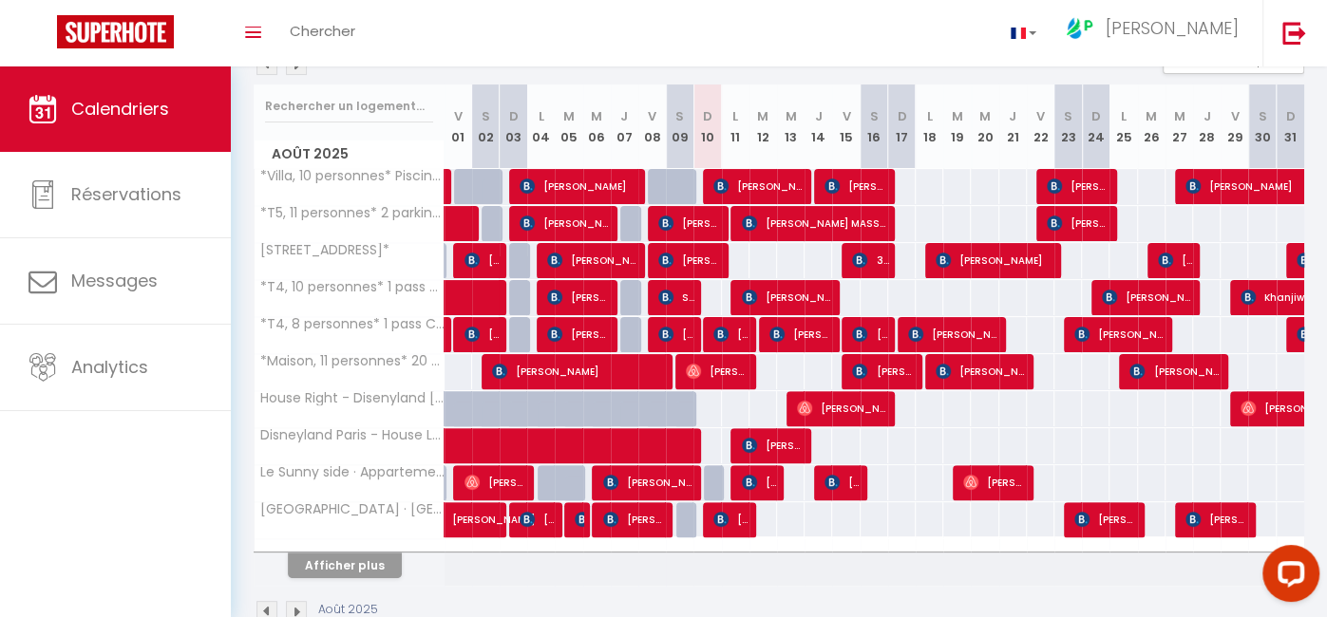
scroll to position [227, 0]
click at [1293, 34] on img at bounding box center [1294, 33] width 24 height 24
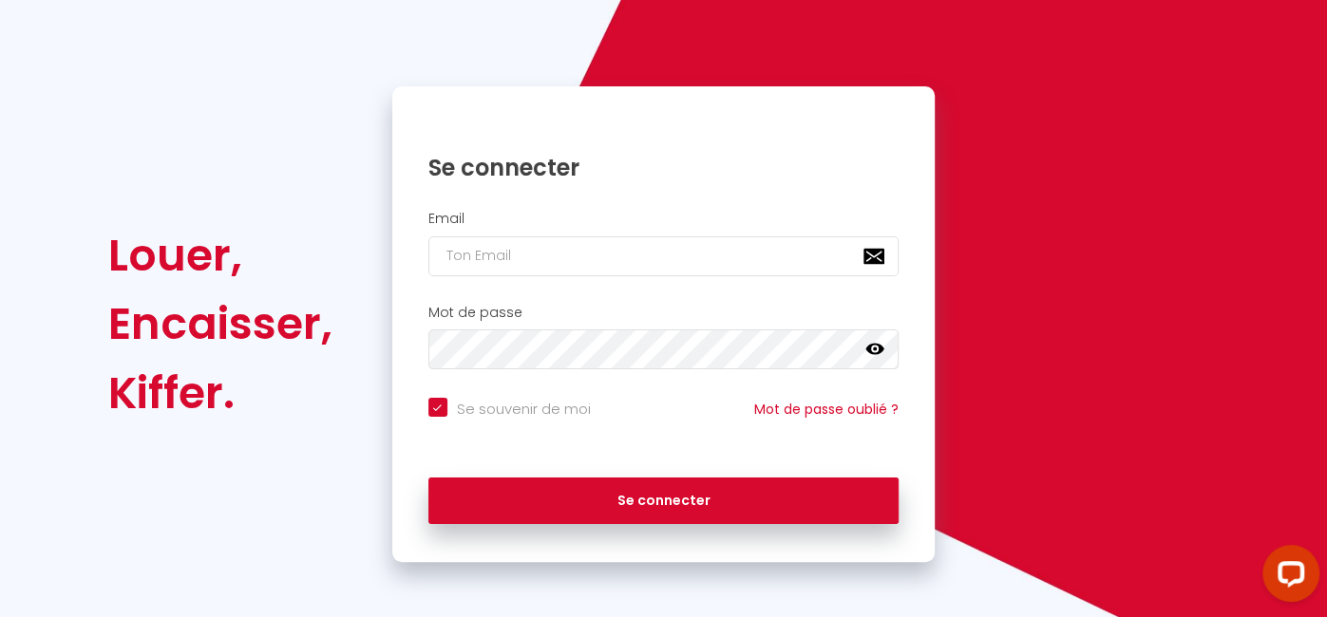
checkbox input "true"
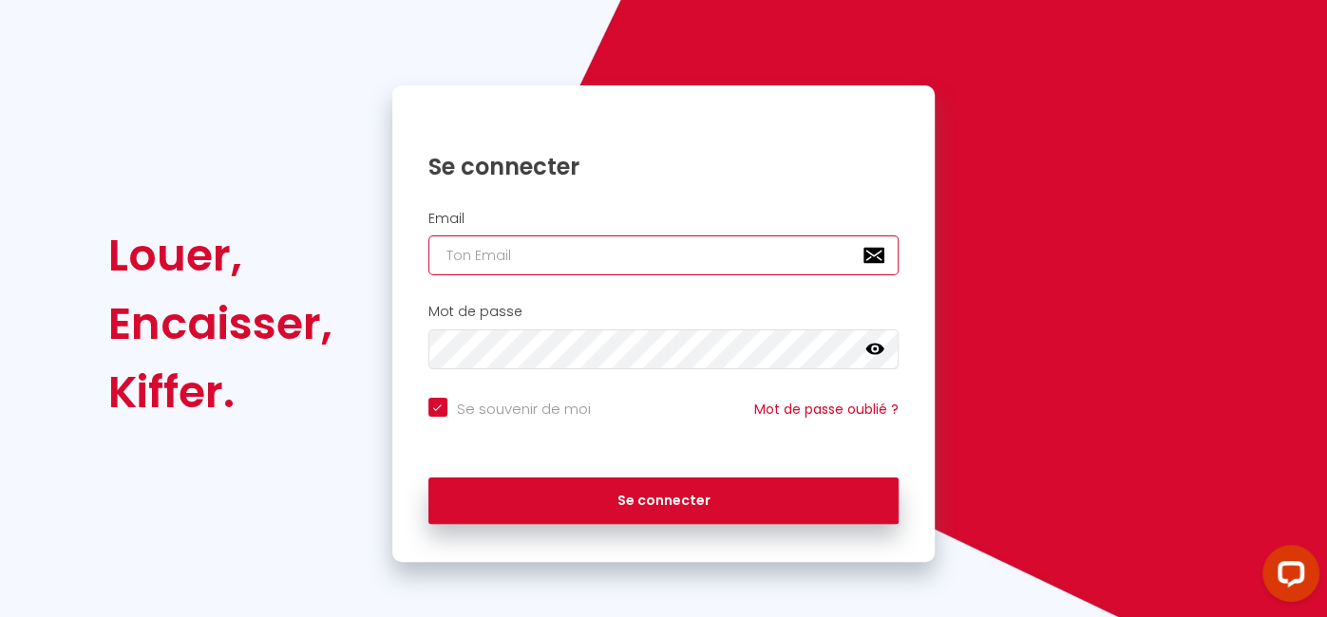
click at [631, 238] on input "email" at bounding box center [663, 256] width 471 height 40
type input "[EMAIL_ADDRESS][PERSON_NAME][DOMAIN_NAME]"
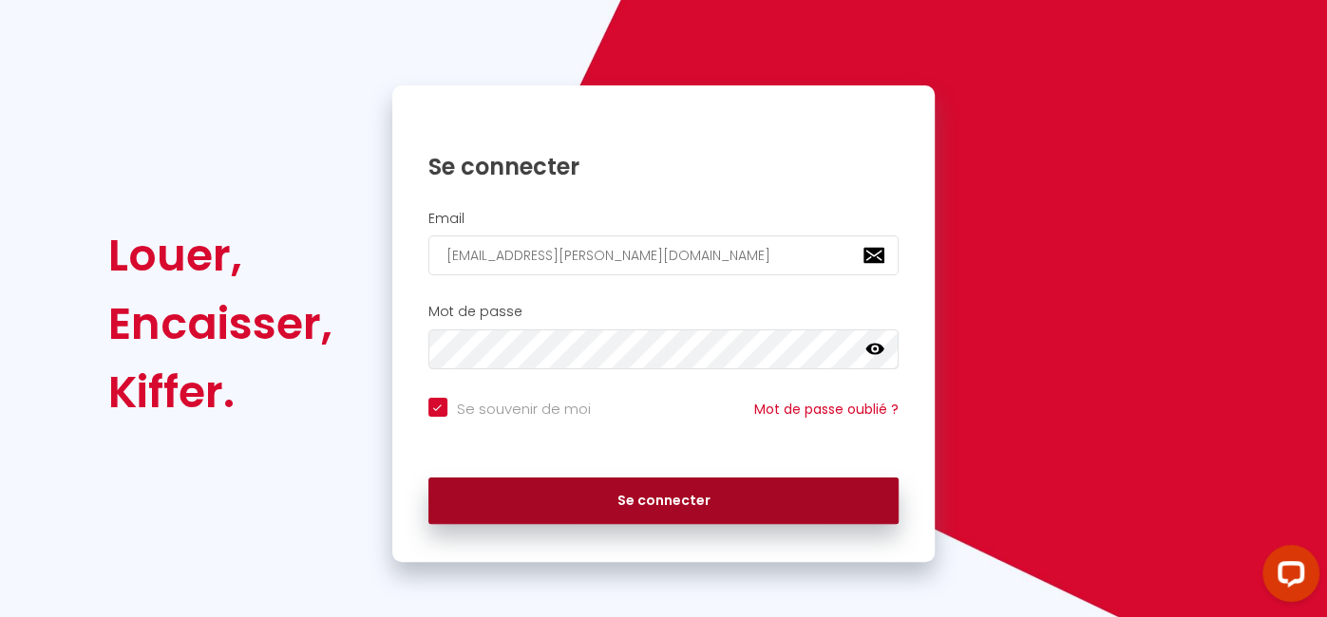
click at [633, 502] on button "Se connecter" at bounding box center [663, 501] width 471 height 47
checkbox input "true"
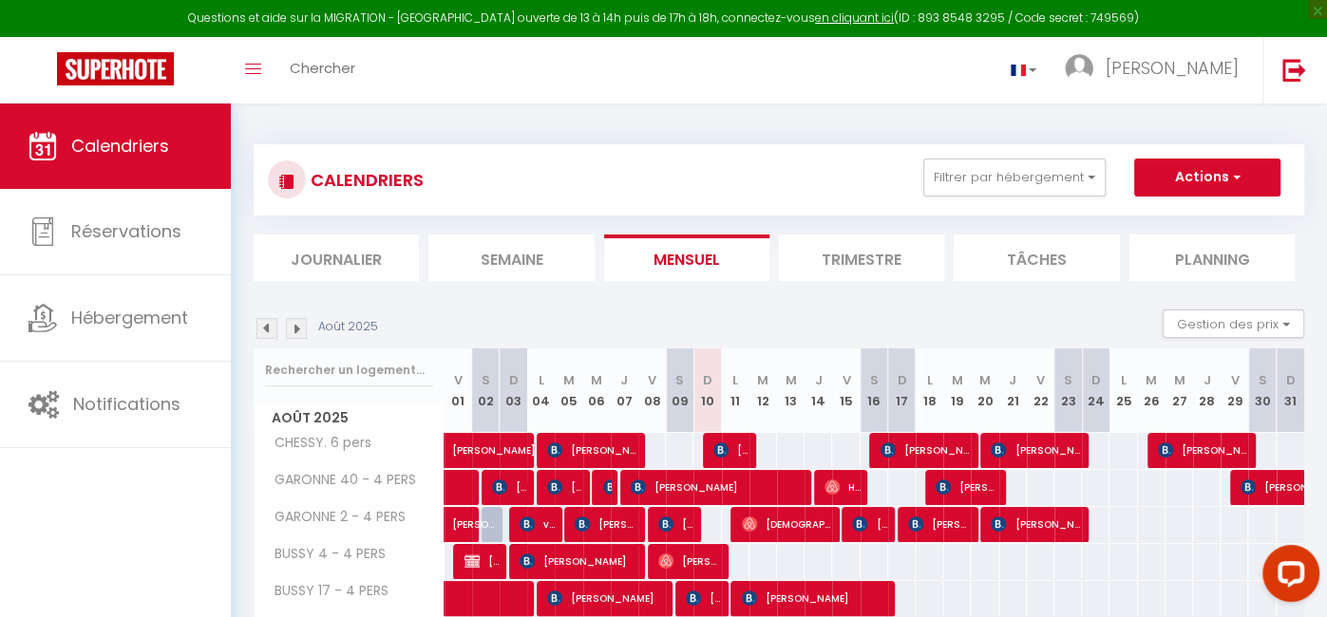
click at [346, 522] on span "GARONNE 2 - 4 PERS" at bounding box center [333, 517] width 153 height 21
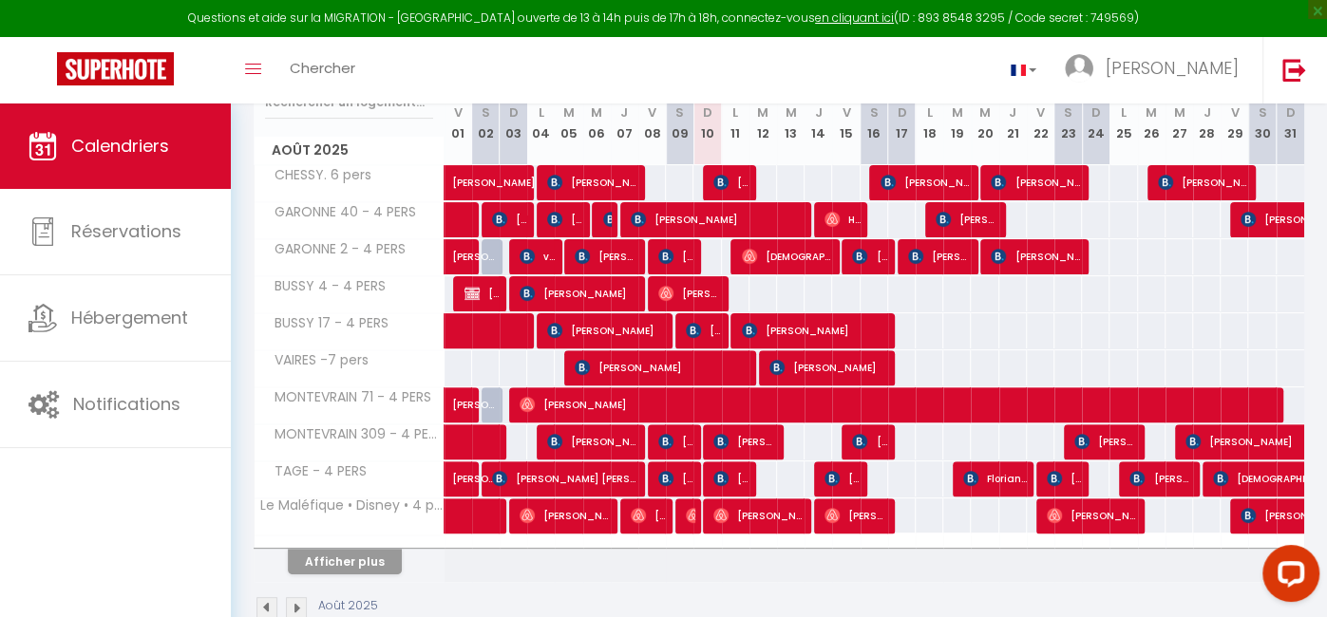
scroll to position [274, 0]
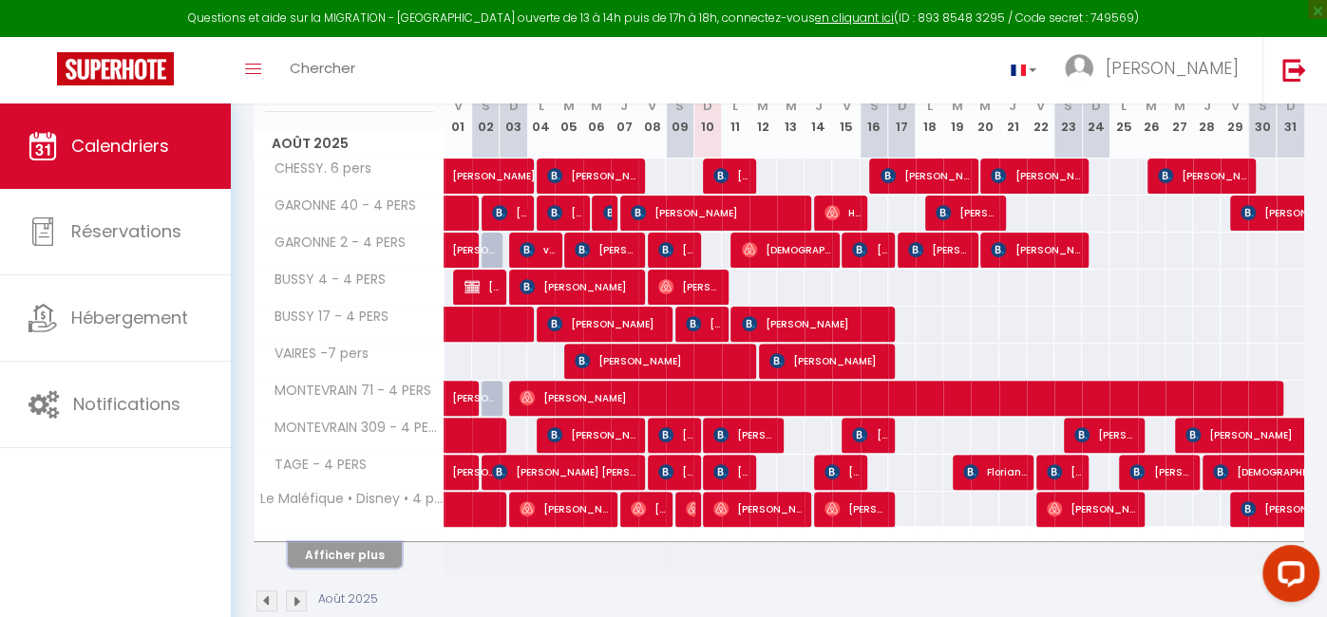
click at [323, 552] on button "Afficher plus" at bounding box center [345, 555] width 114 height 26
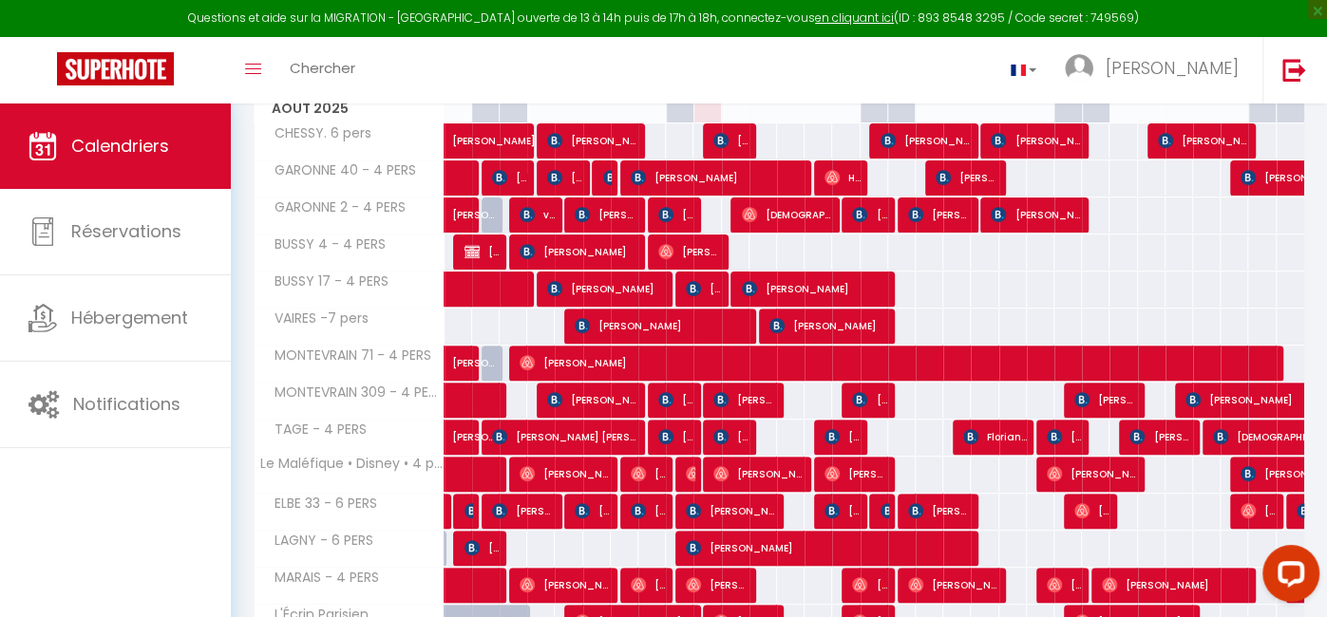
scroll to position [311, 0]
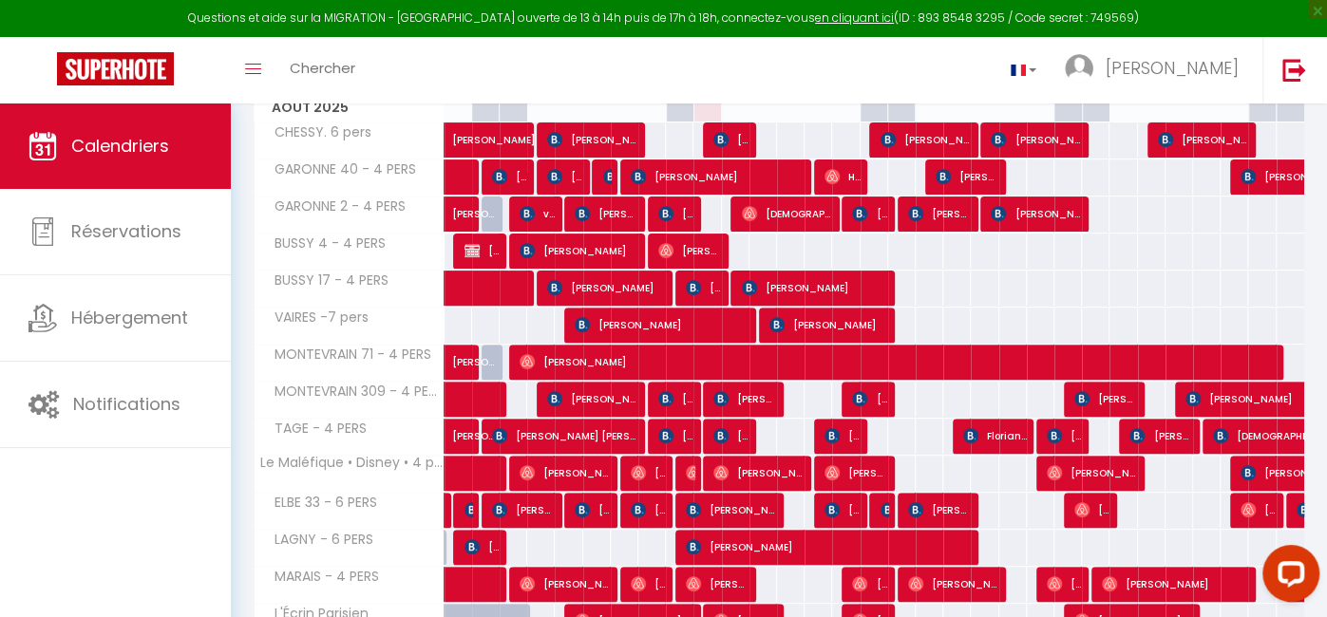
click at [309, 464] on th "Le Maléfique • Disney • 4 pers • Parking Gratuit" at bounding box center [350, 474] width 190 height 36
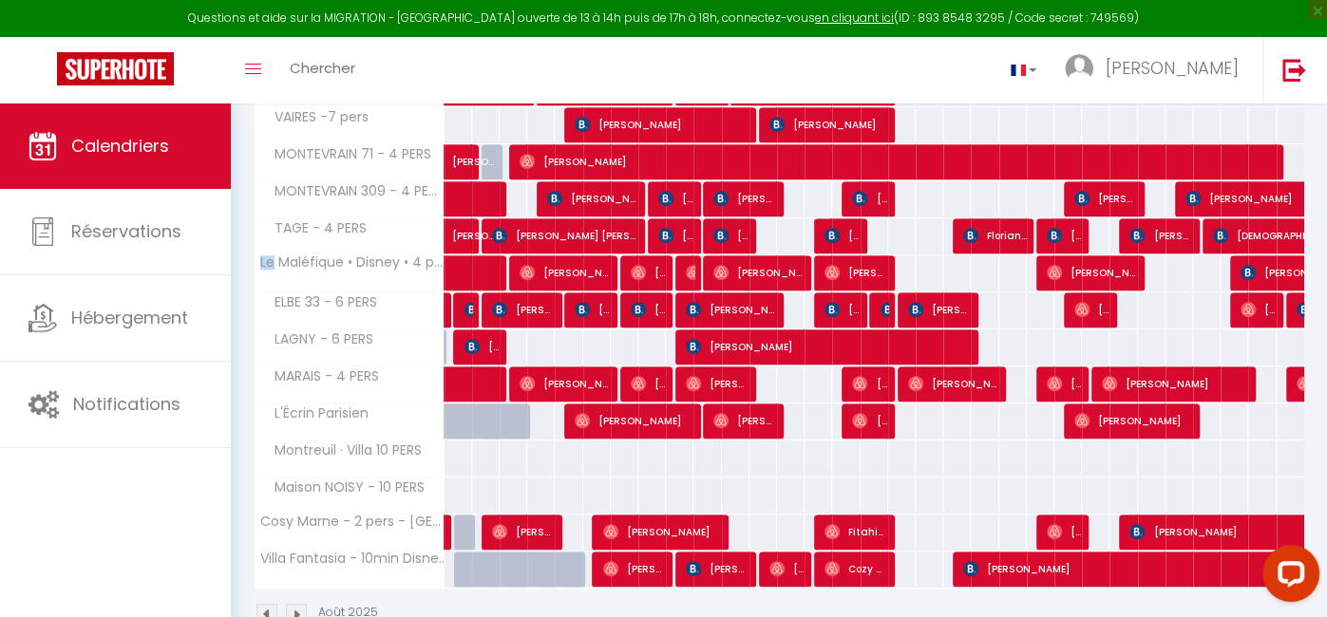
scroll to position [505, 0]
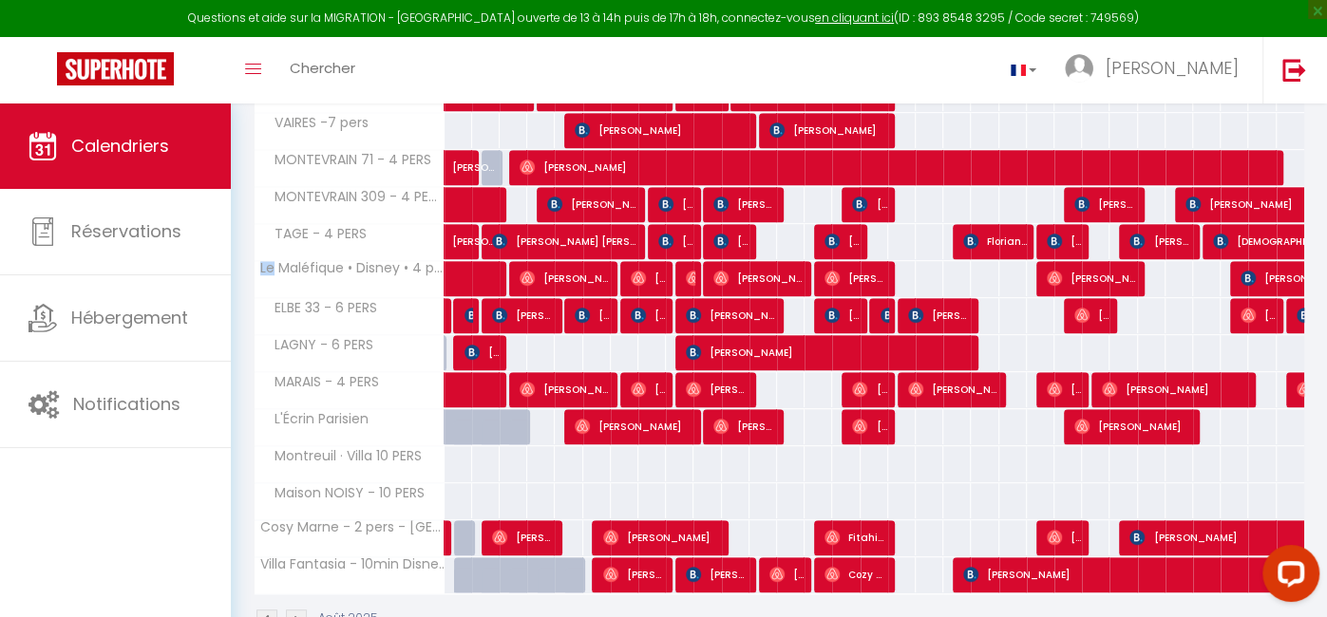
click at [298, 425] on th "L'Écrin Parisien" at bounding box center [350, 427] width 190 height 36
click at [301, 416] on span "L'Écrin Parisien" at bounding box center [315, 419] width 116 height 21
click at [305, 520] on span "Cosy Marne - 2 pers - [GEOGRAPHIC_DATA]" at bounding box center [420, 520] width 302 height 23
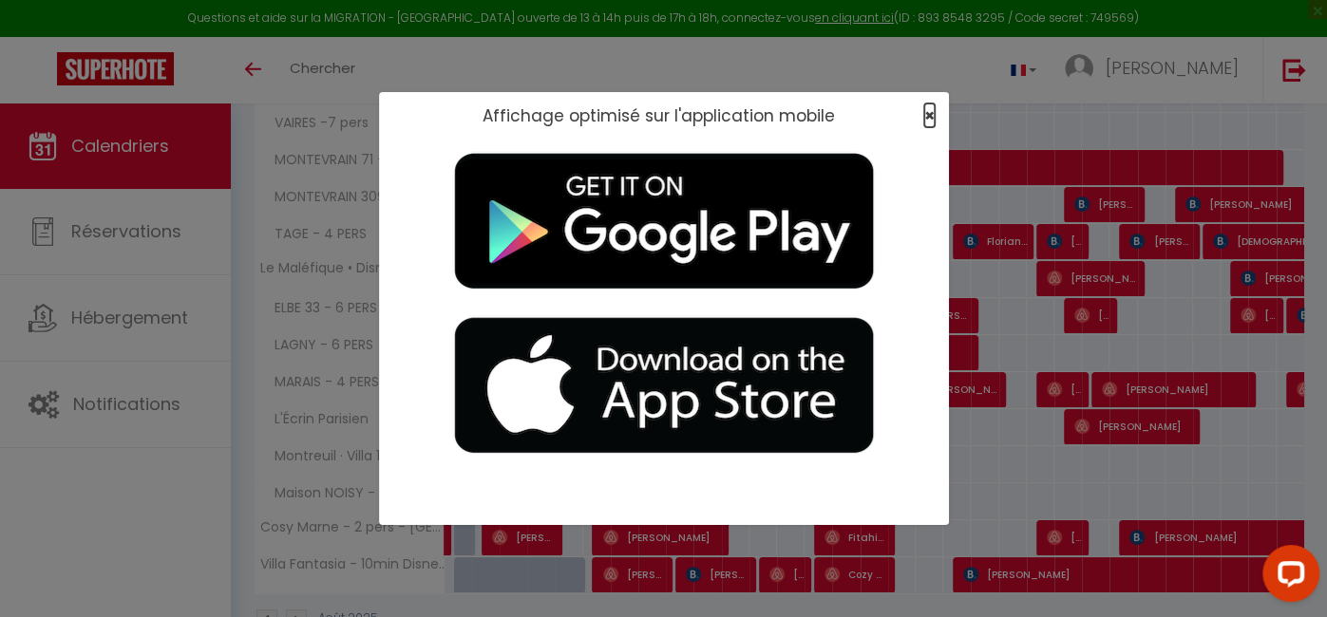
click at [928, 116] on span "×" at bounding box center [929, 116] width 10 height 24
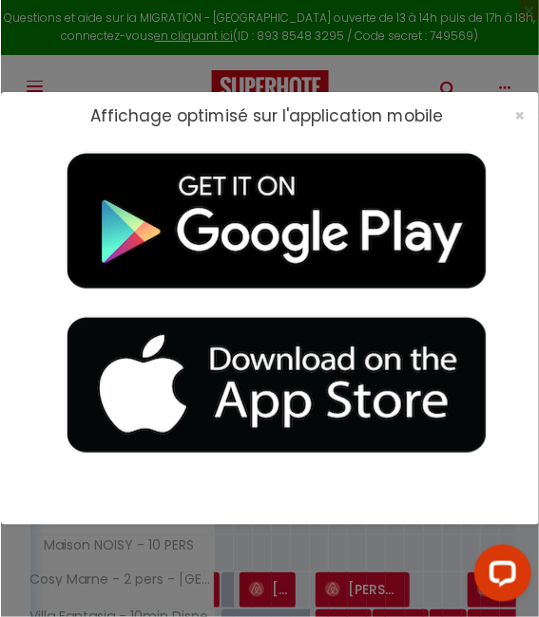
scroll to position [540, 0]
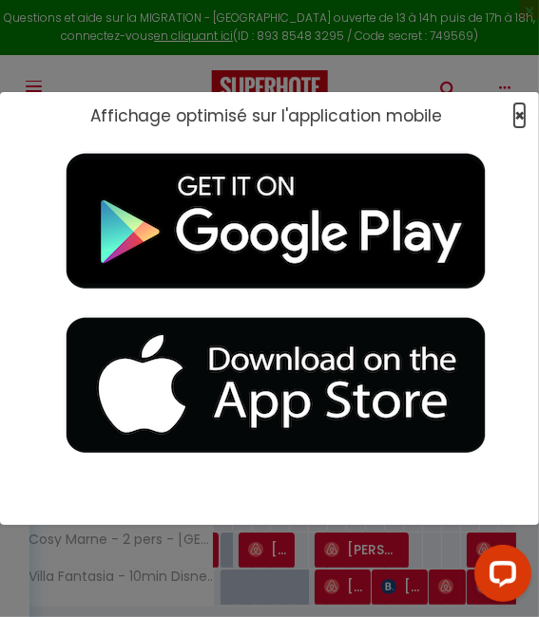
click at [517, 121] on span "×" at bounding box center [519, 116] width 10 height 24
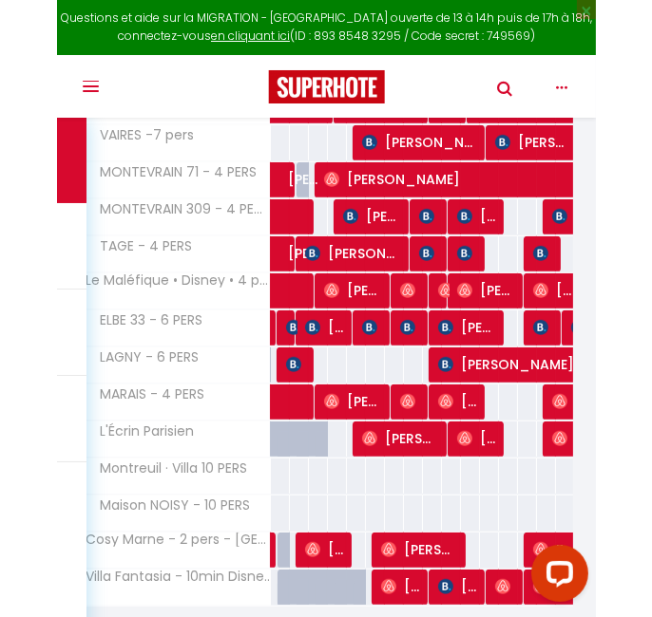
scroll to position [502, 0]
